Goal: Task Accomplishment & Management: Manage account settings

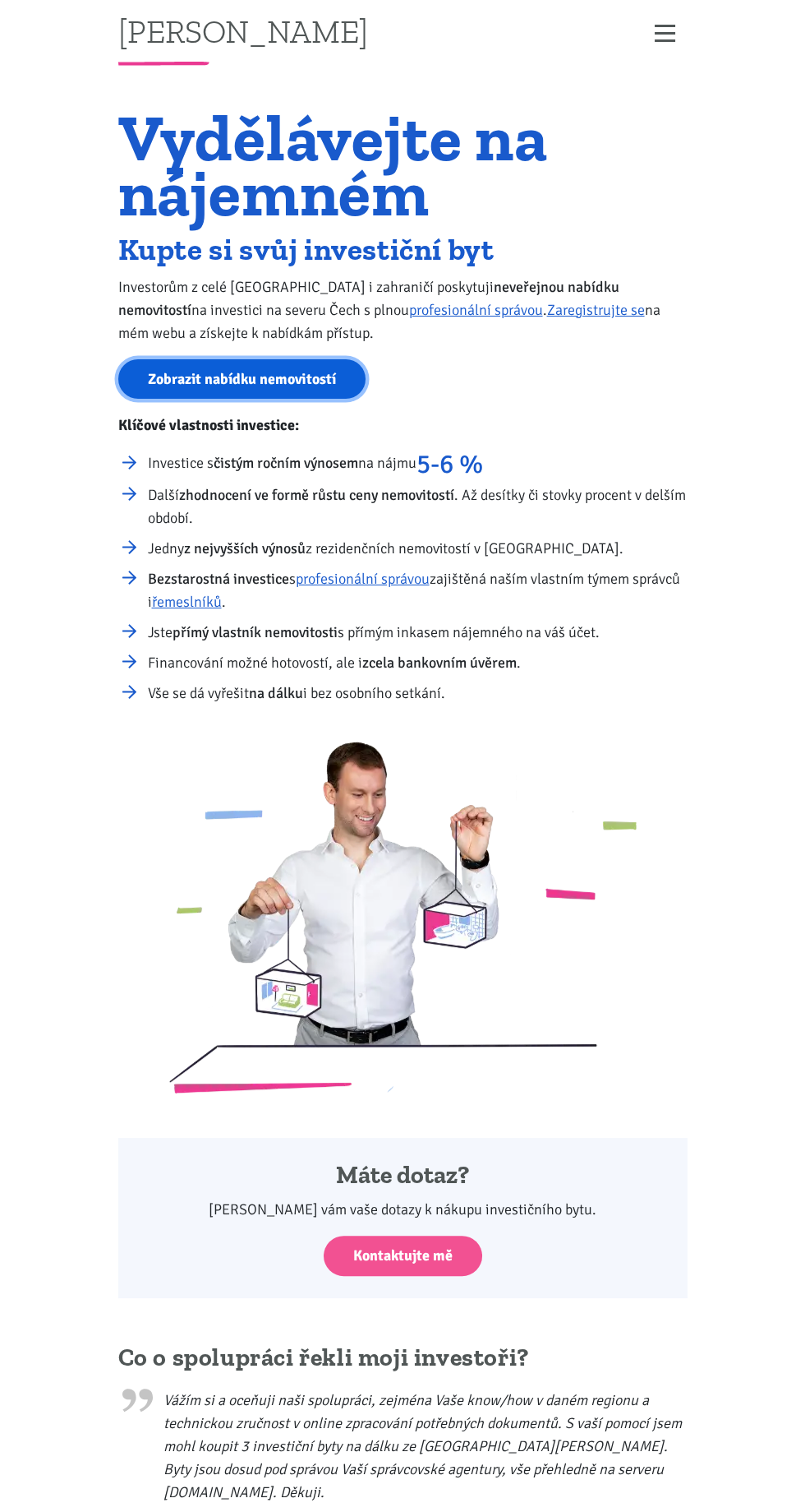
click at [235, 386] on link "Zobrazit nabídku nemovitostí" at bounding box center [241, 379] width 247 height 40
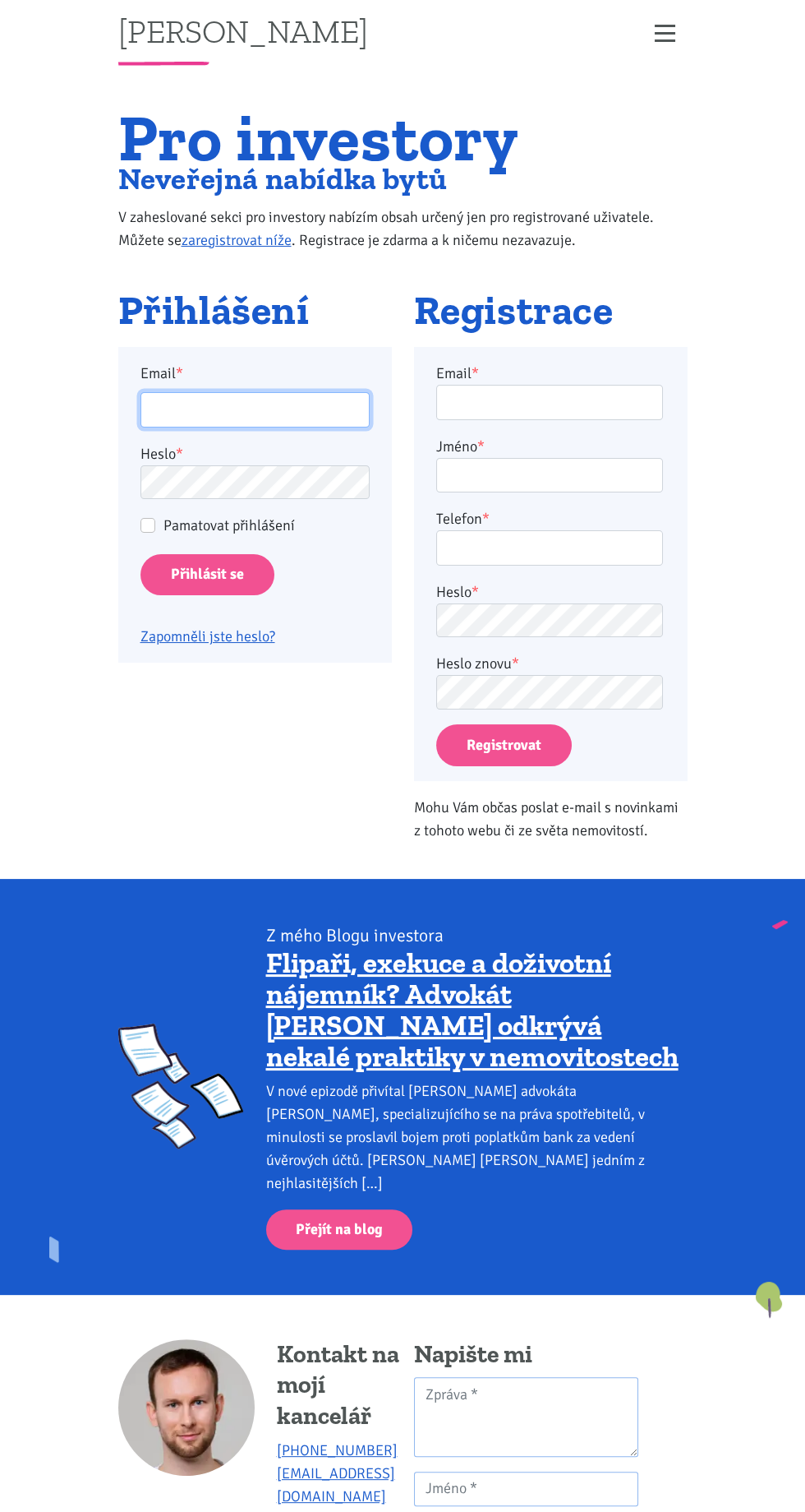
click at [168, 408] on input "Email *" at bounding box center [254, 410] width 229 height 35
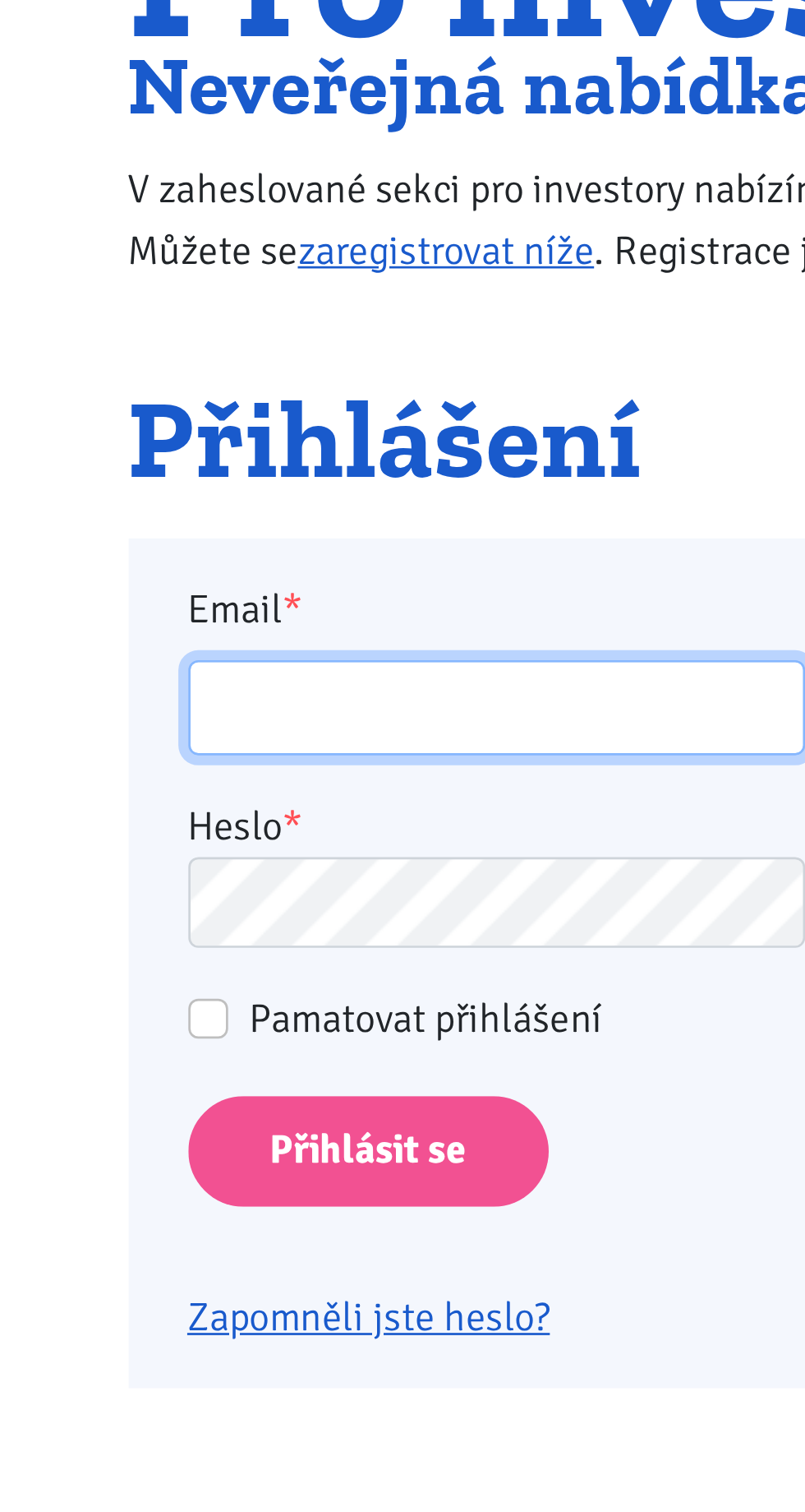
type input "kater.ticha@seznam.cz"
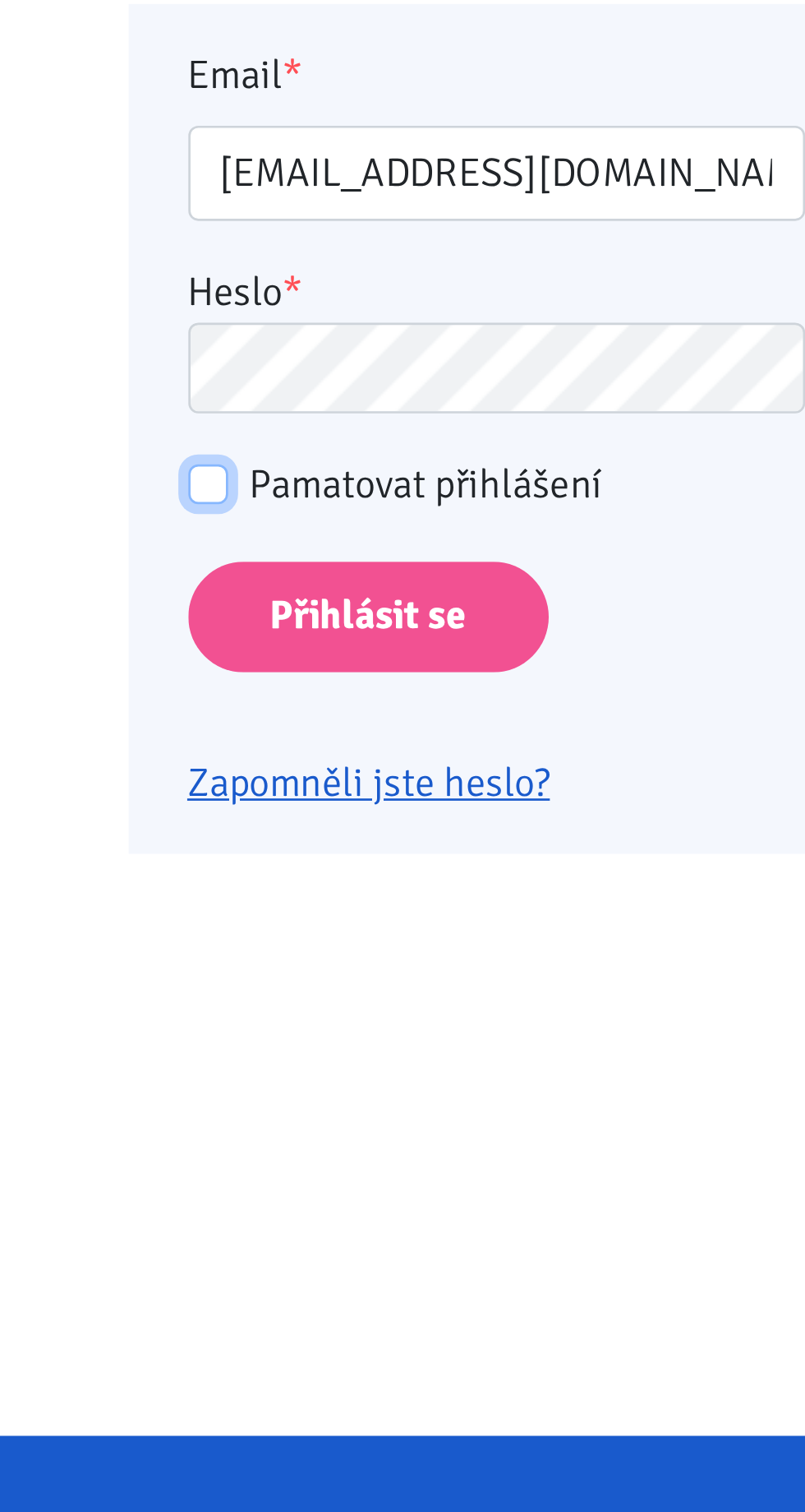
click at [152, 521] on input "Pamatovat přihlášení" at bounding box center [148, 526] width 15 height 15
checkbox input "true"
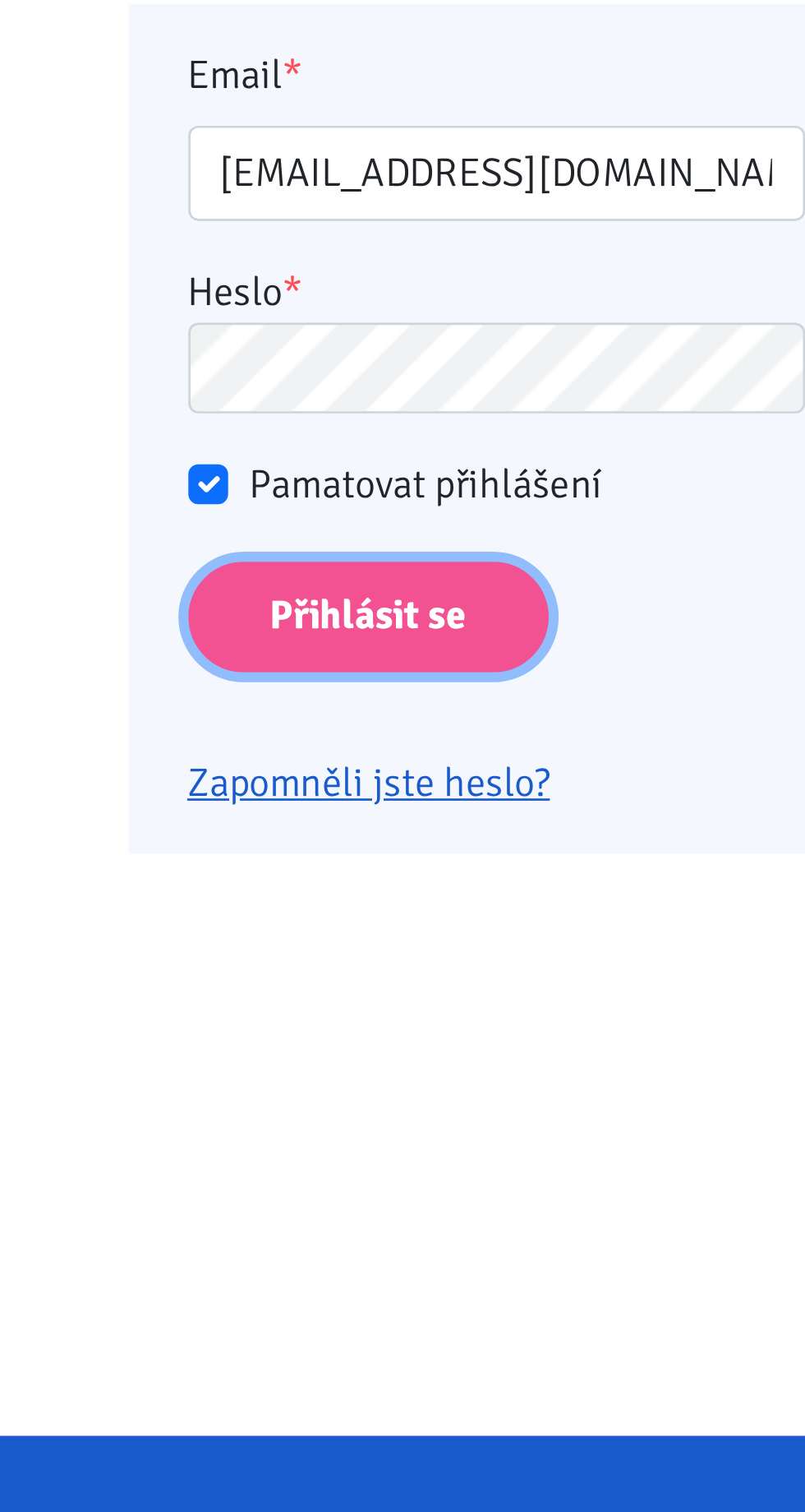
click at [195, 578] on input "Přihlásit se" at bounding box center [207, 575] width 134 height 42
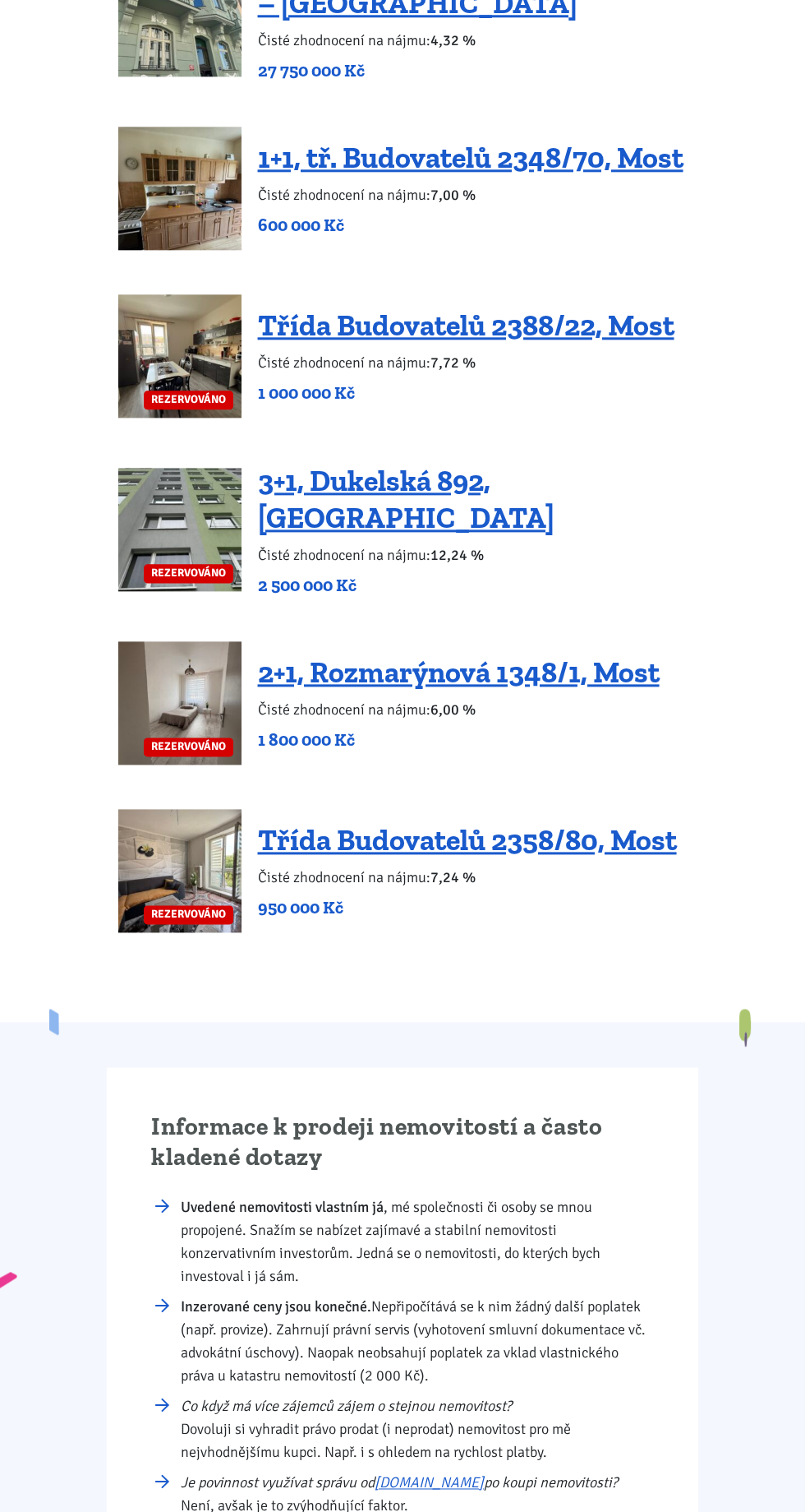
scroll to position [2822, 0]
